Goal: Navigation & Orientation: Find specific page/section

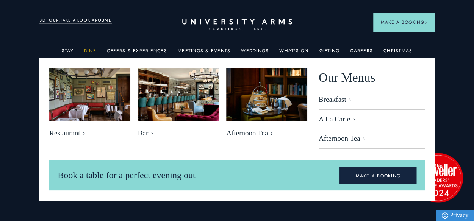
click at [92, 51] on link "Dine" at bounding box center [90, 53] width 12 height 10
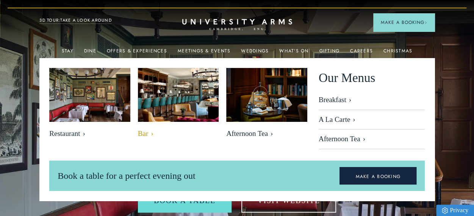
click at [144, 132] on span "Bar" at bounding box center [178, 133] width 81 height 9
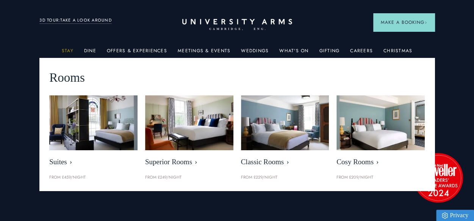
click at [70, 50] on link "Stay" at bounding box center [68, 53] width 12 height 10
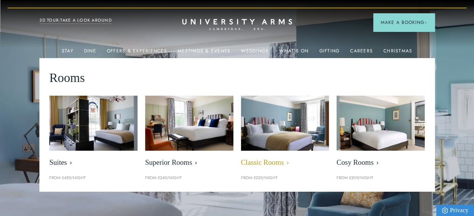
click at [272, 161] on span "Classic Rooms" at bounding box center [285, 162] width 88 height 9
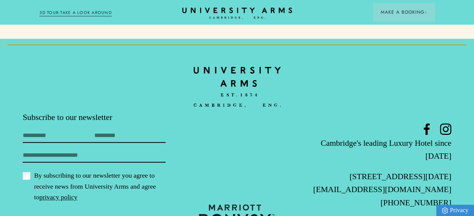
scroll to position [1836, 0]
